Goal: Information Seeking & Learning: Learn about a topic

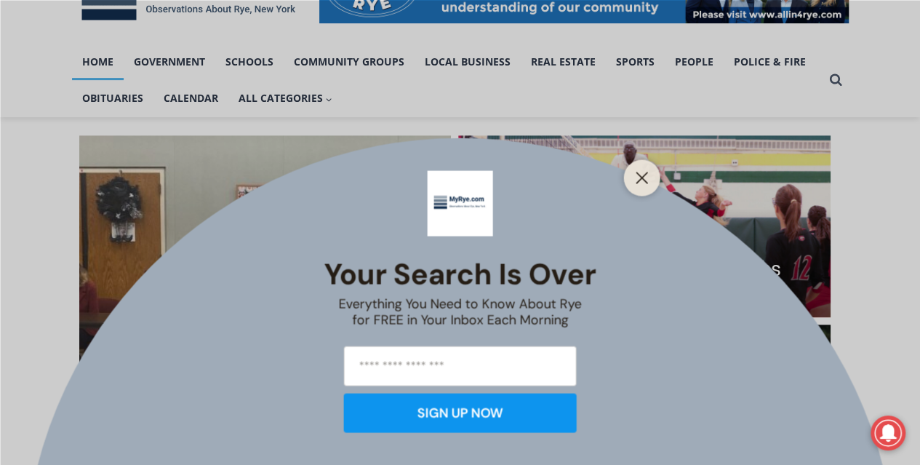
scroll to position [462, 0]
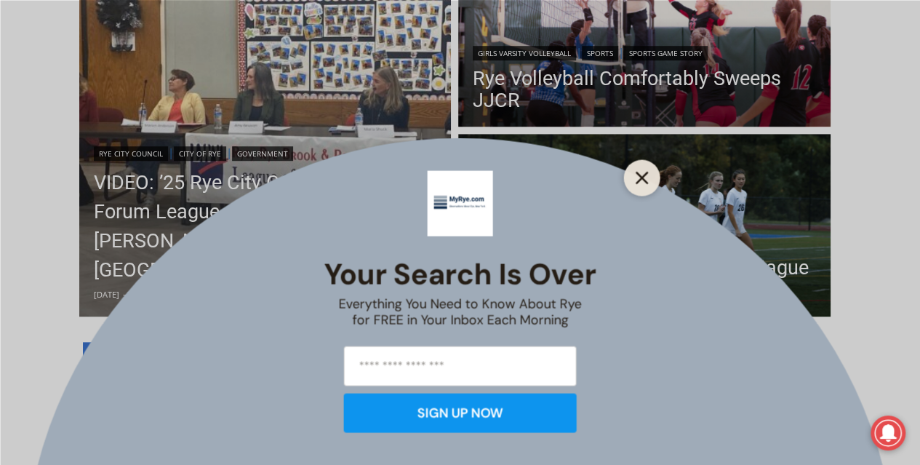
click at [636, 175] on icon "Close" at bounding box center [642, 177] width 13 height 13
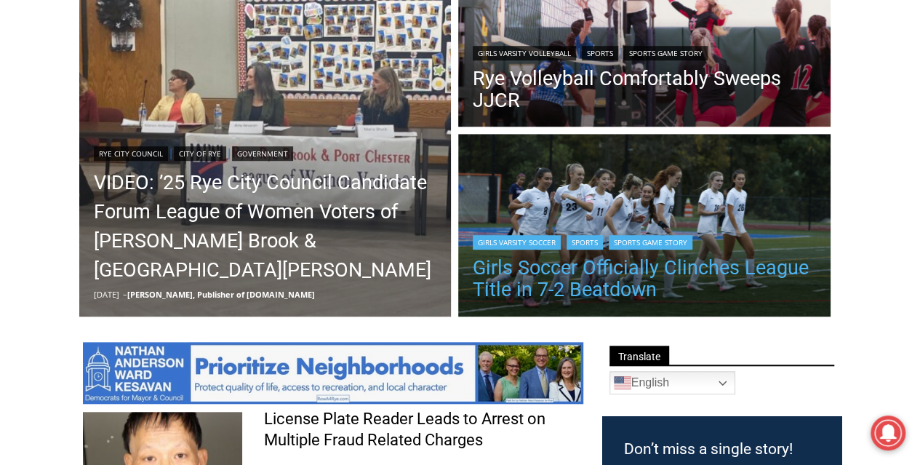
click at [591, 274] on link "Girls Soccer Officially Clinches League Title in 7-2 Beatdown" at bounding box center [644, 279] width 343 height 44
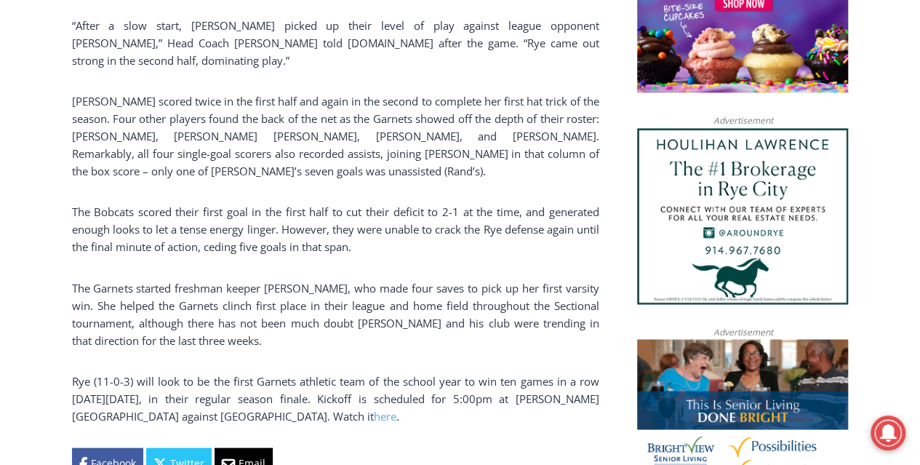
scroll to position [1123, 0]
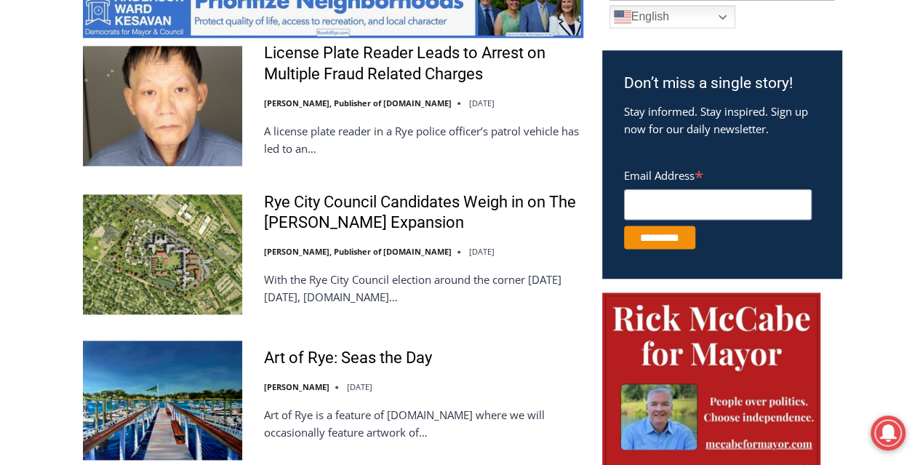
scroll to position [829, 0]
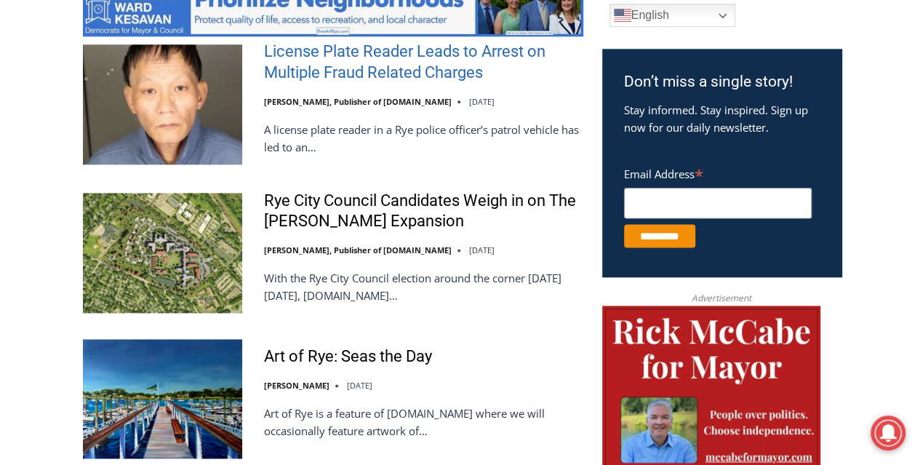
click at [298, 79] on link "License Plate Reader Leads to Arrest on Multiple Fraud Related Charges" at bounding box center [423, 61] width 319 height 41
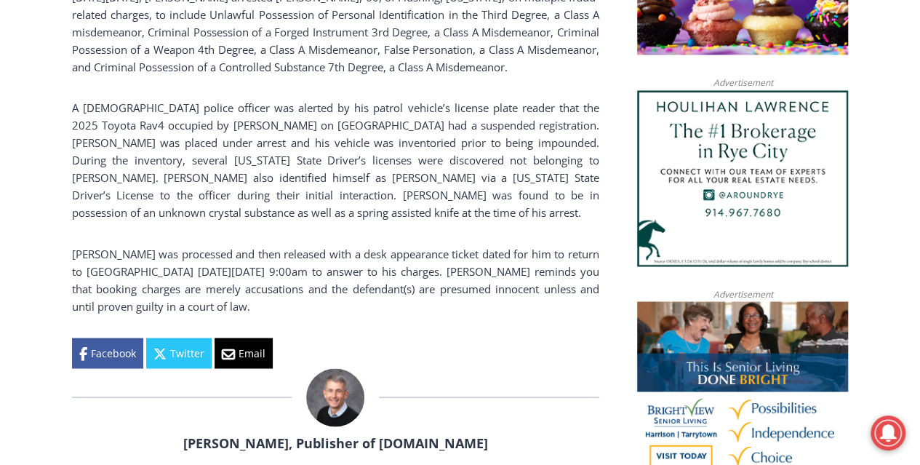
scroll to position [1251, 0]
